Goal: Information Seeking & Learning: Compare options

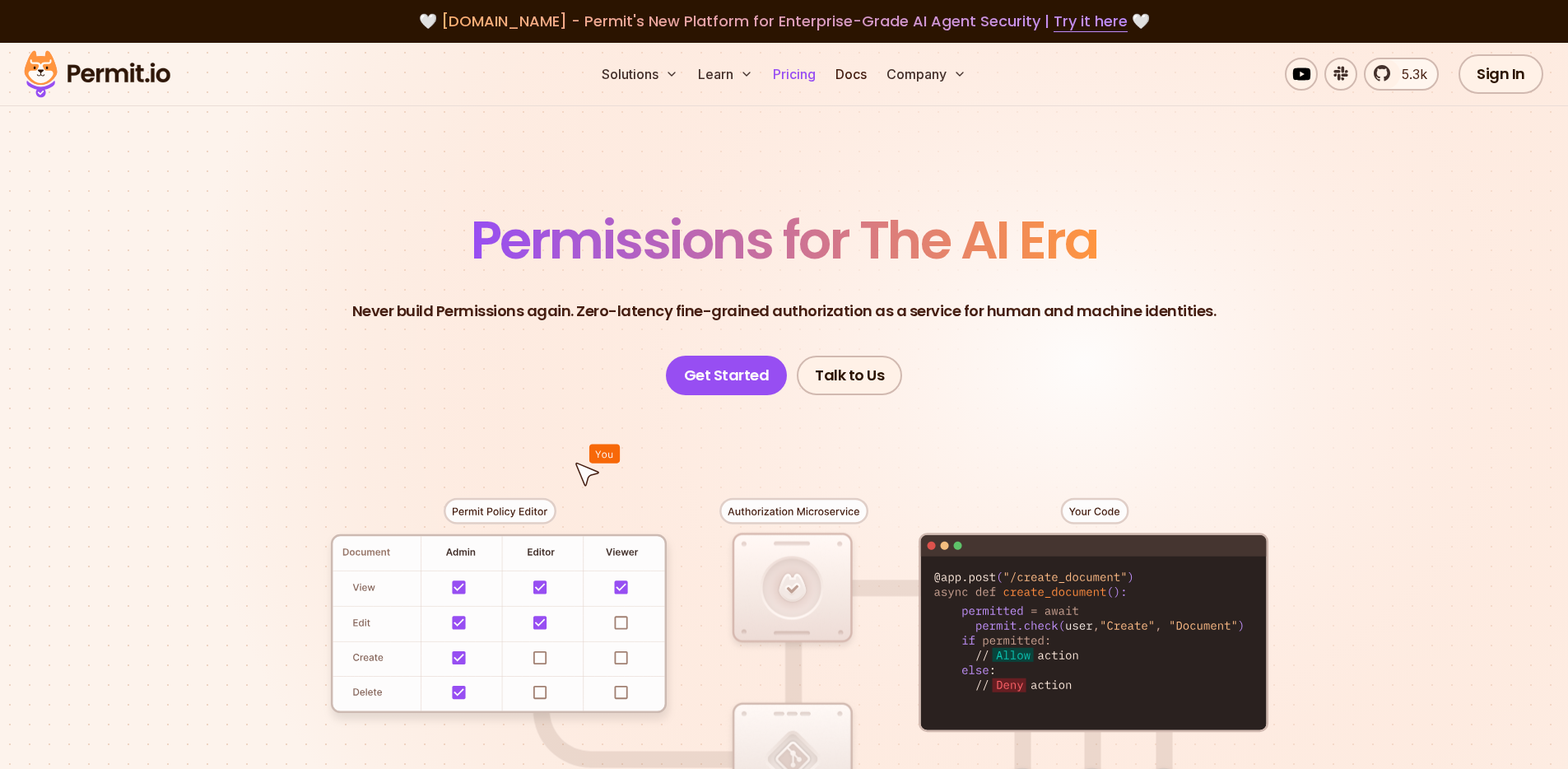
click at [812, 75] on link "Pricing" at bounding box center [794, 73] width 56 height 33
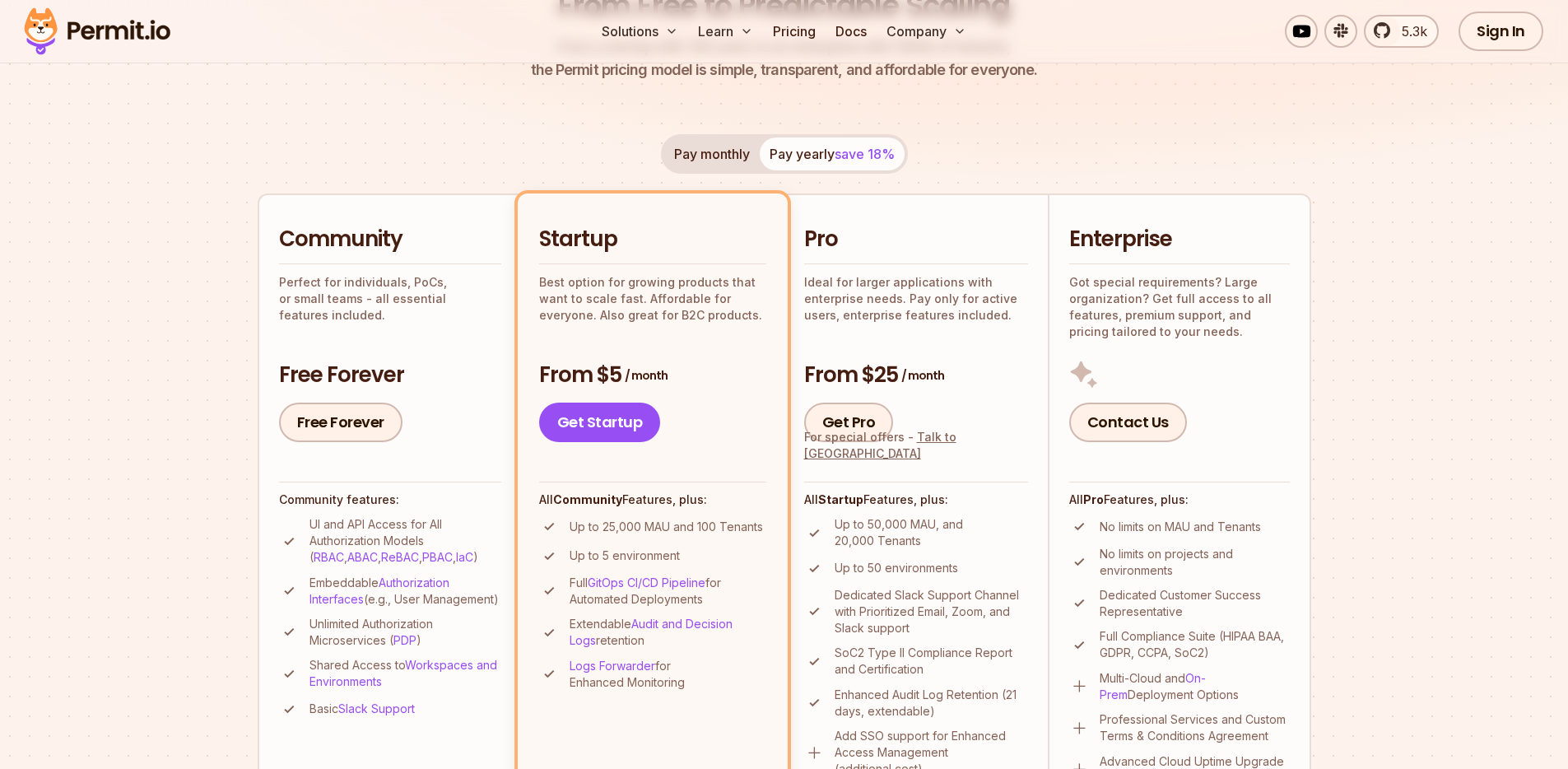
scroll to position [369, 0]
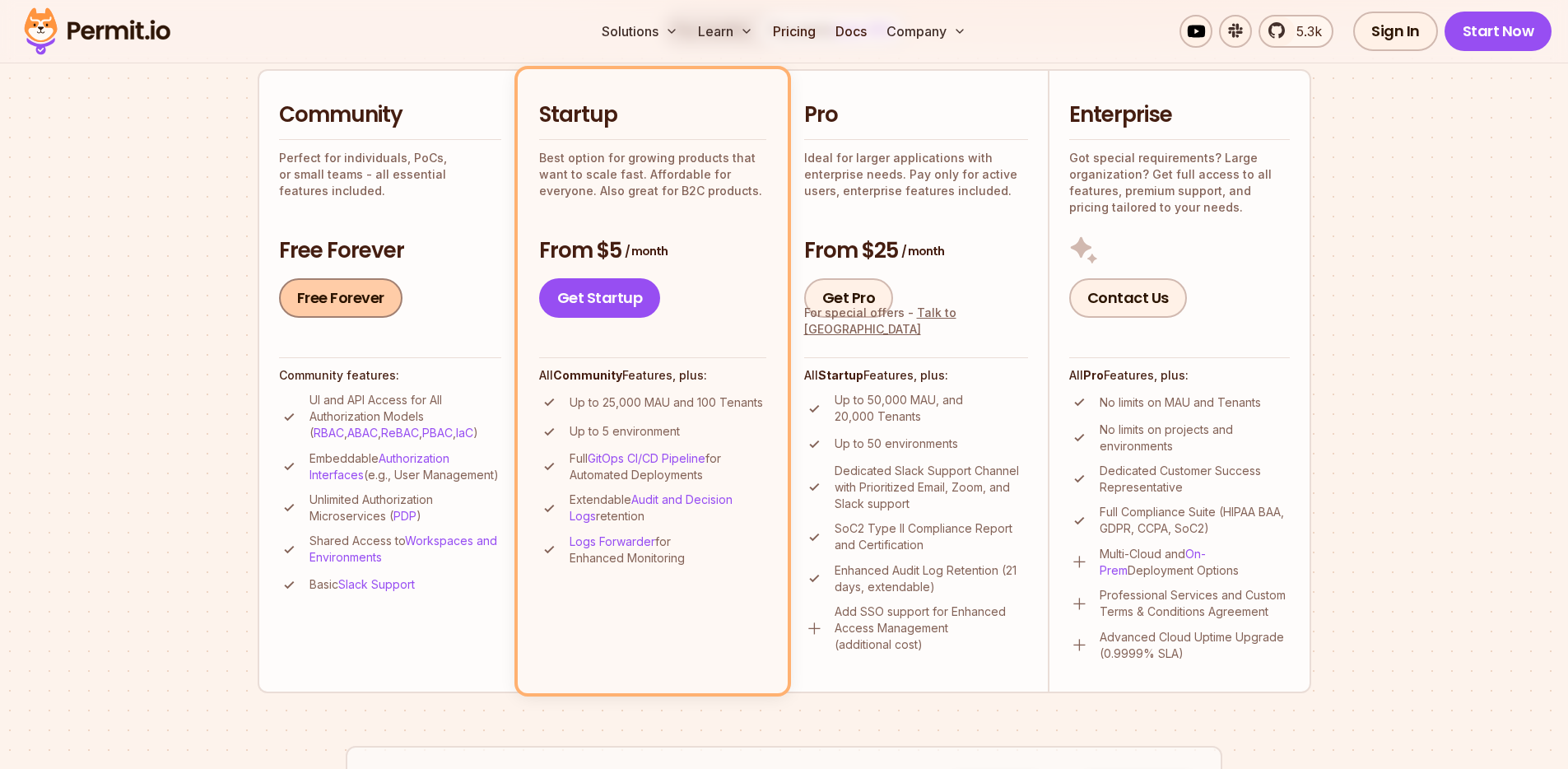
click at [342, 310] on link "Free Forever" at bounding box center [340, 298] width 123 height 39
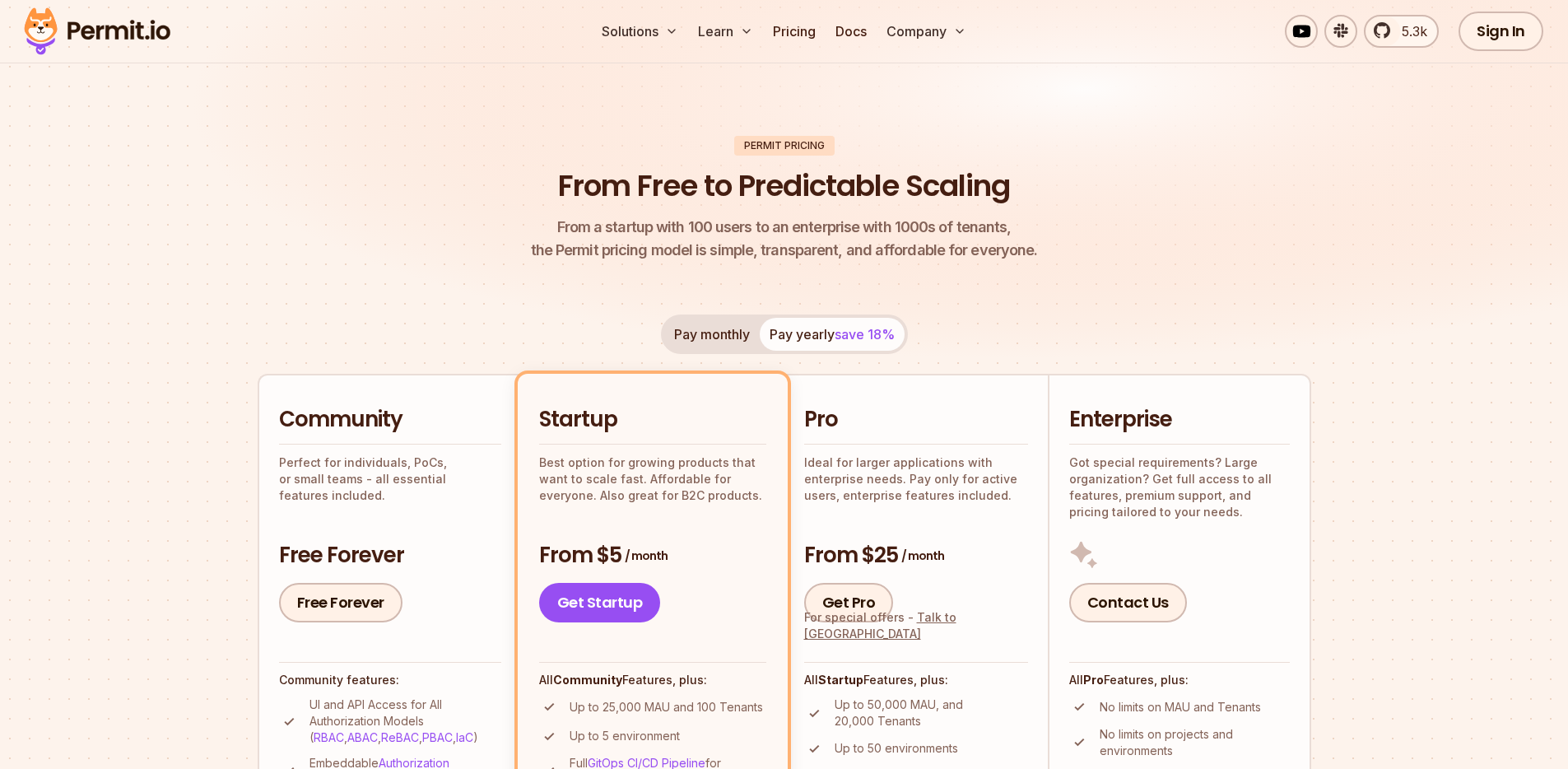
scroll to position [106, 0]
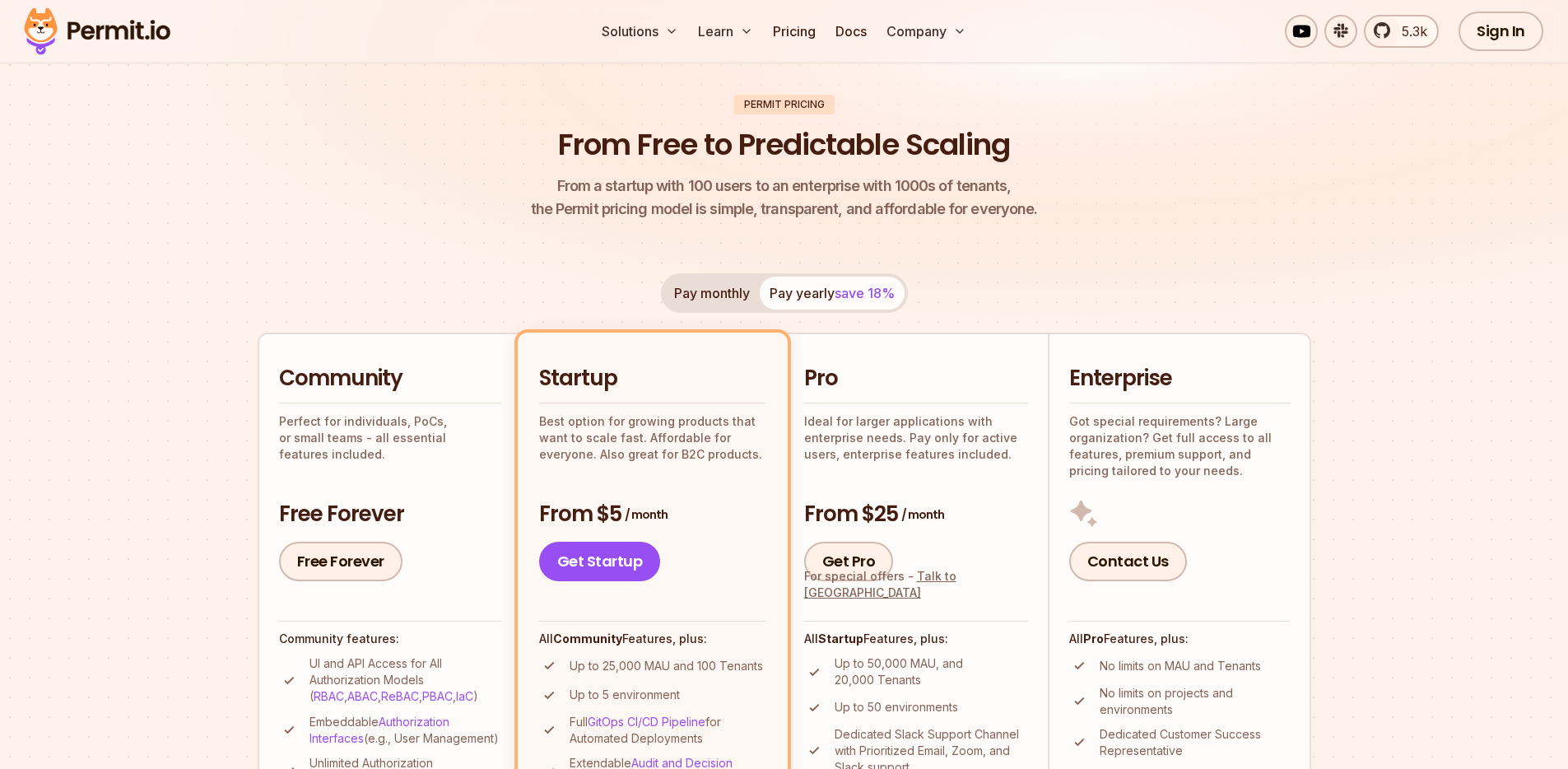
click at [713, 290] on button "Pay monthly" at bounding box center [713, 292] width 96 height 33
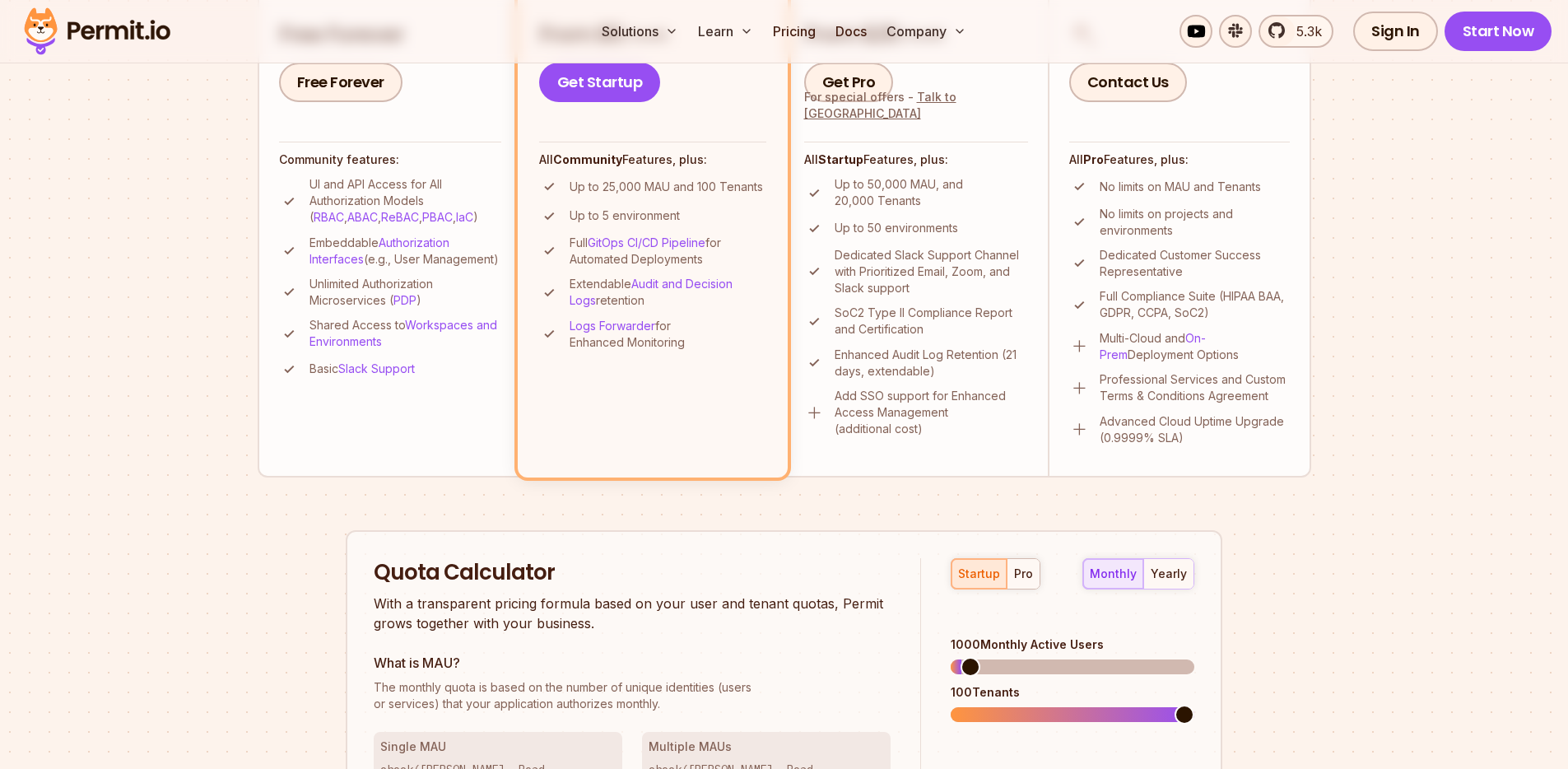
scroll to position [945, 0]
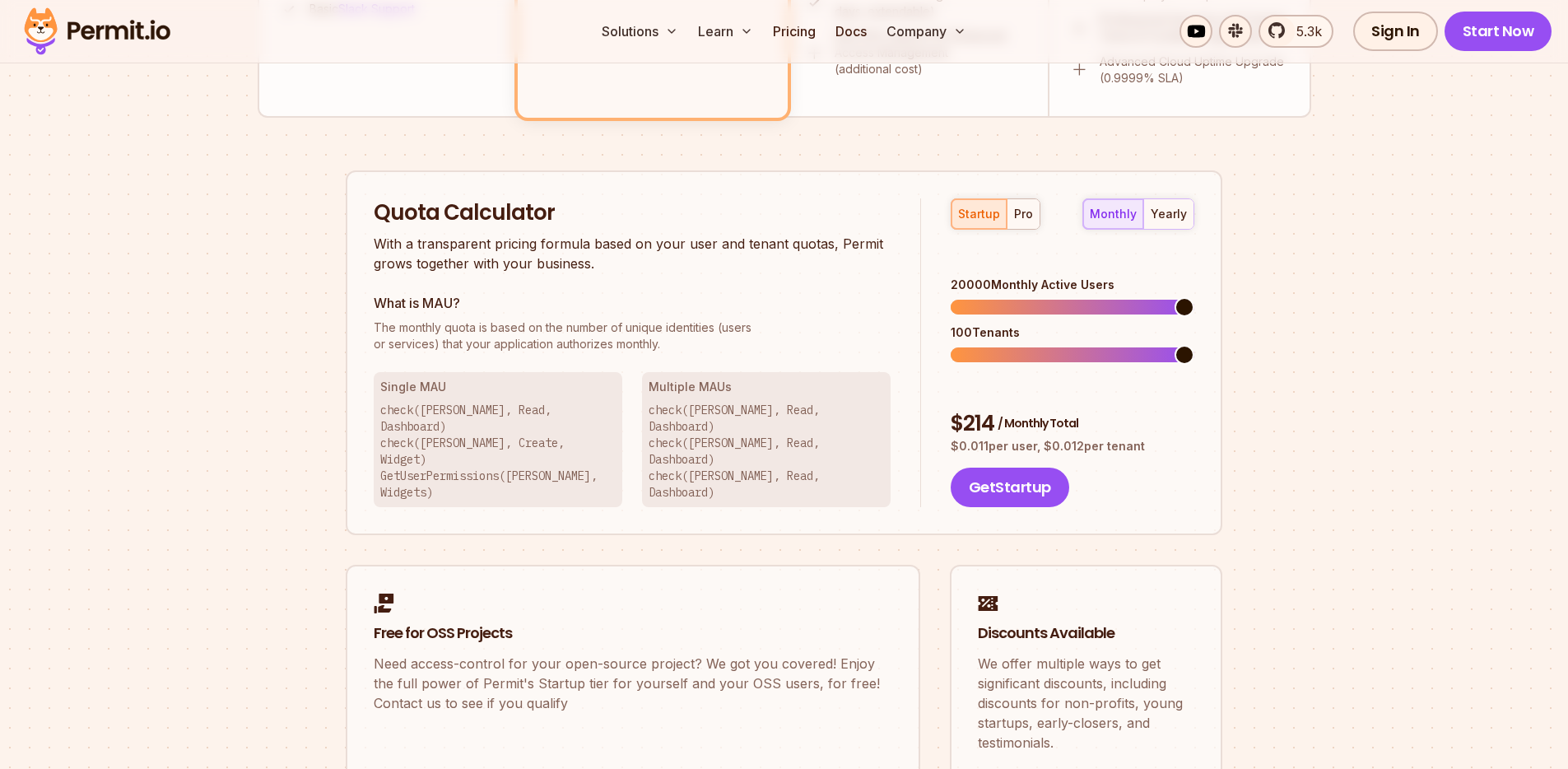
click at [1195, 297] on span at bounding box center [1184, 306] width 20 height 20
click at [1020, 211] on div "pro" at bounding box center [1024, 214] width 19 height 17
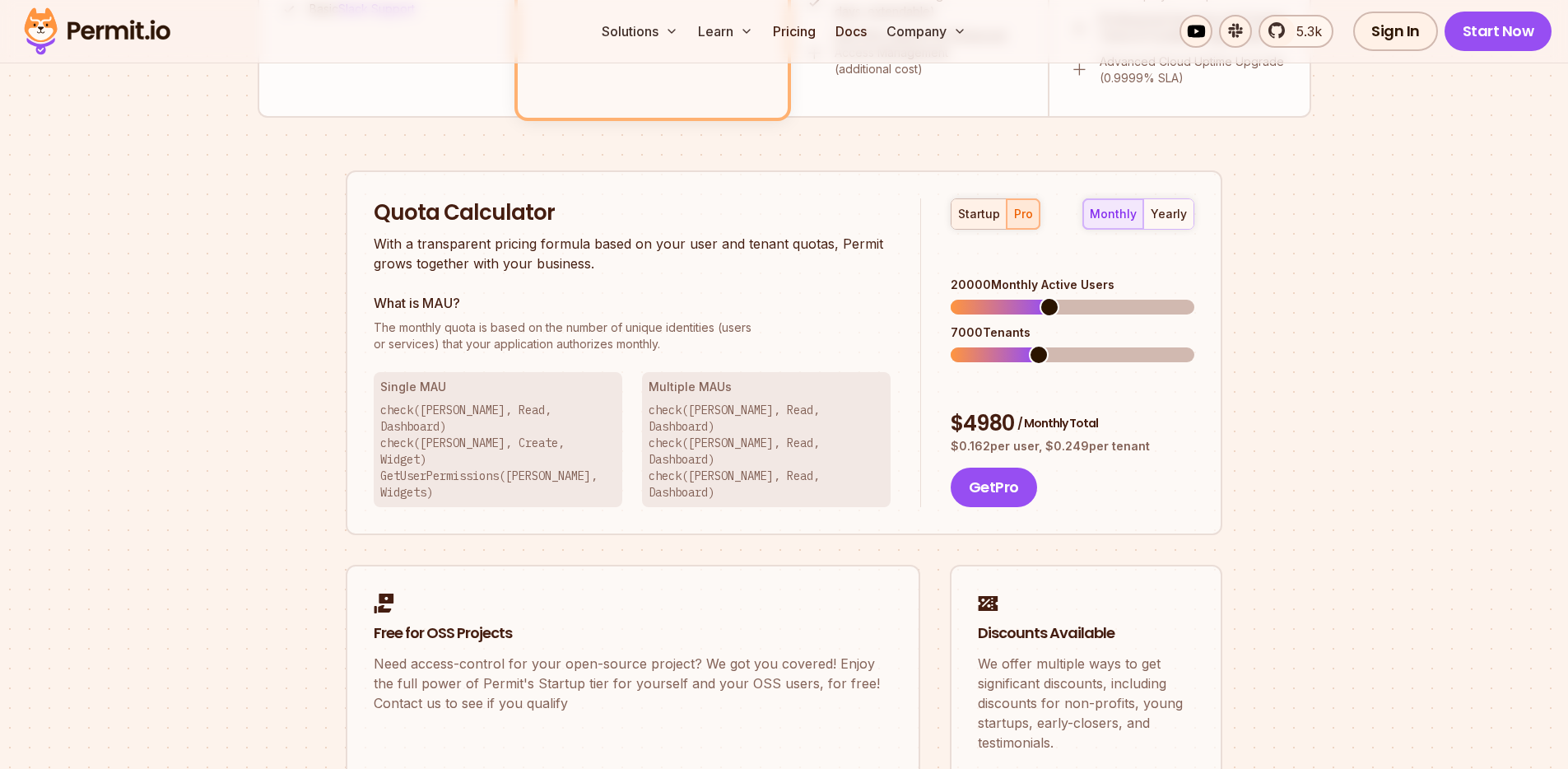
click at [970, 212] on div "startup" at bounding box center [979, 214] width 42 height 17
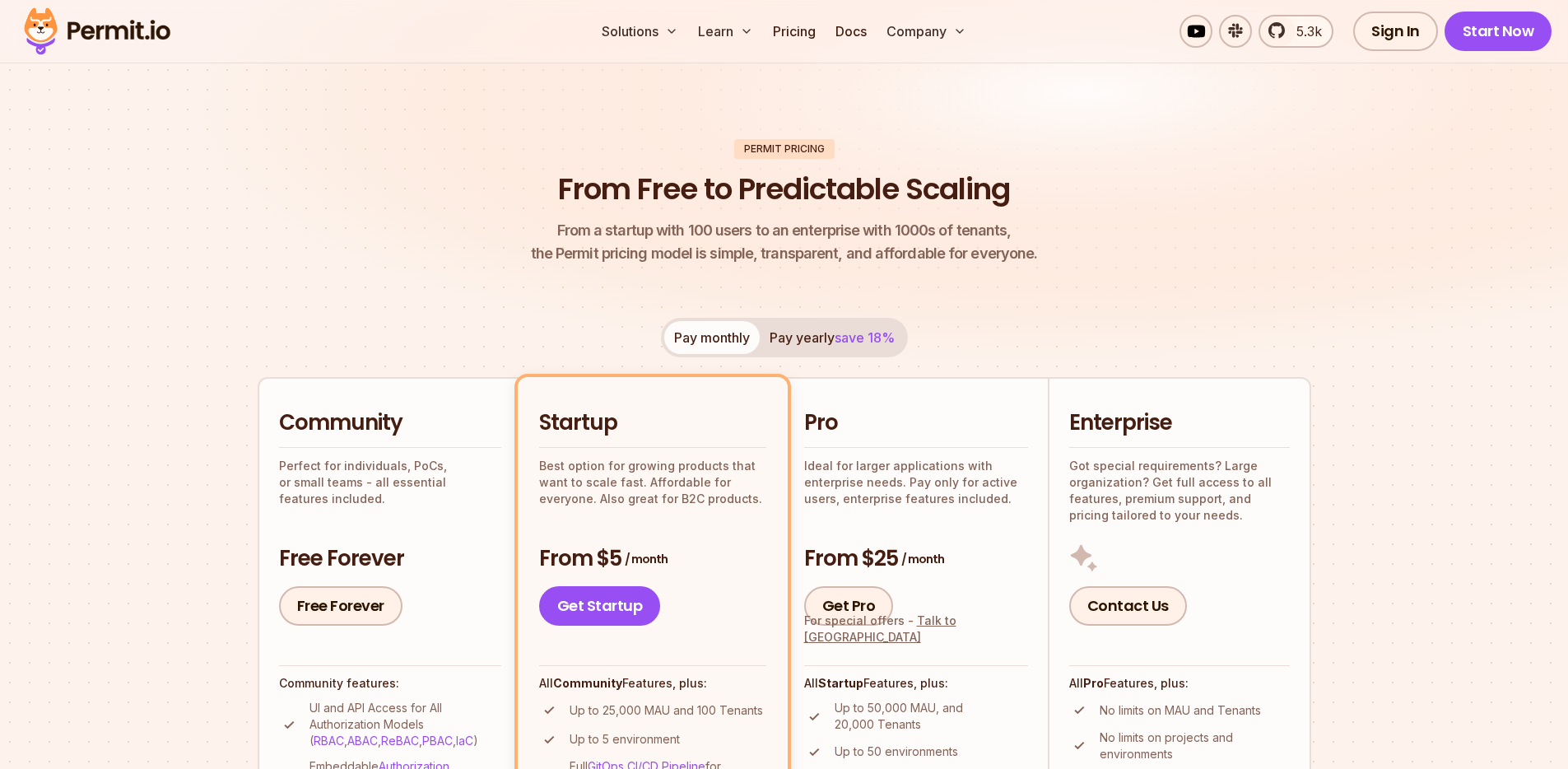
scroll to position [8, 0]
